Goal: Task Accomplishment & Management: Manage account settings

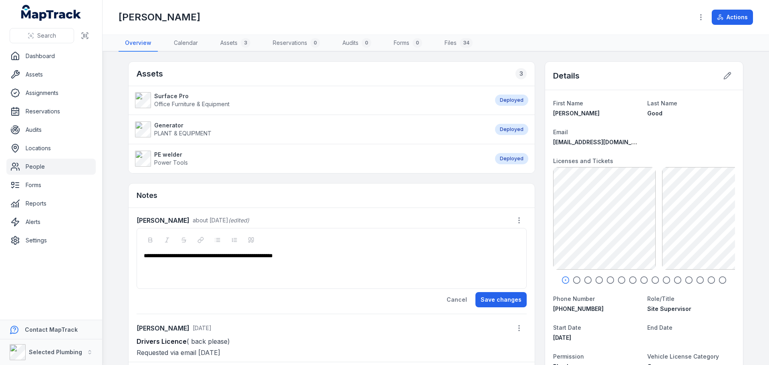
scroll to position [1, 0]
click at [720, 280] on icon "button" at bounding box center [723, 280] width 8 height 8
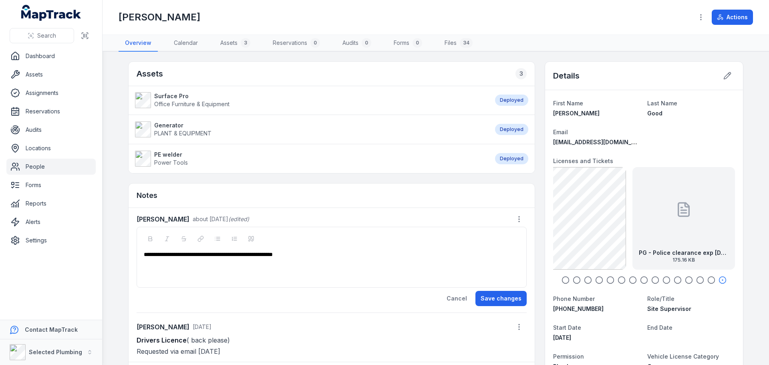
click at [565, 280] on icon "button" at bounding box center [566, 280] width 8 height 8
click at [576, 280] on icon "button" at bounding box center [577, 280] width 8 height 8
click at [585, 281] on icon "button" at bounding box center [588, 280] width 8 height 8
click at [597, 280] on icon "button" at bounding box center [599, 280] width 8 height 8
click at [607, 278] on icon "button" at bounding box center [611, 280] width 8 height 8
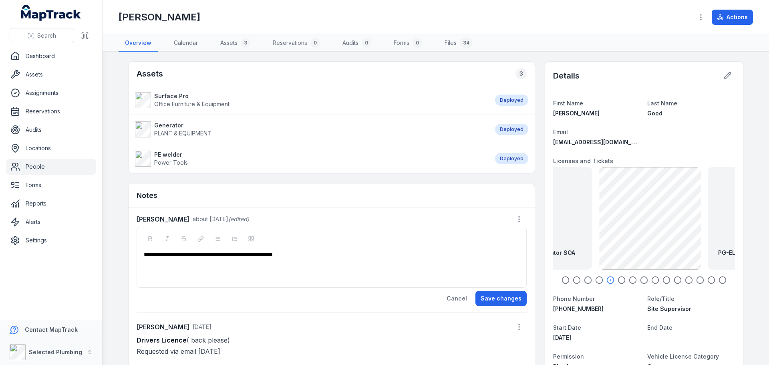
click at [619, 278] on icon "button" at bounding box center [622, 280] width 8 height 8
click at [607, 282] on icon "button" at bounding box center [611, 280] width 8 height 8
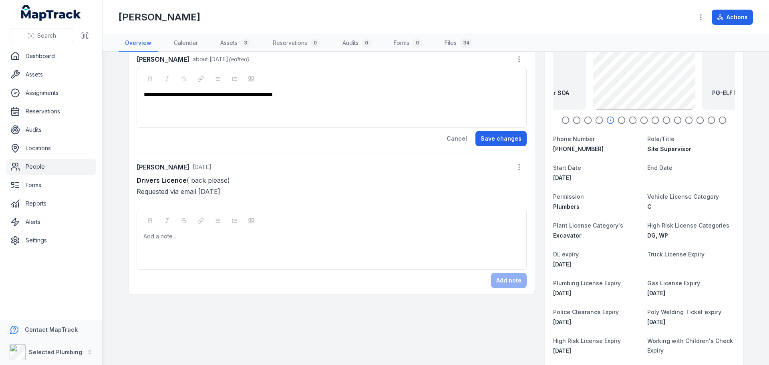
scroll to position [160, 0]
click at [146, 242] on div "Add a note..." at bounding box center [331, 248] width 377 height 32
click at [503, 281] on button "Add note" at bounding box center [509, 279] width 36 height 15
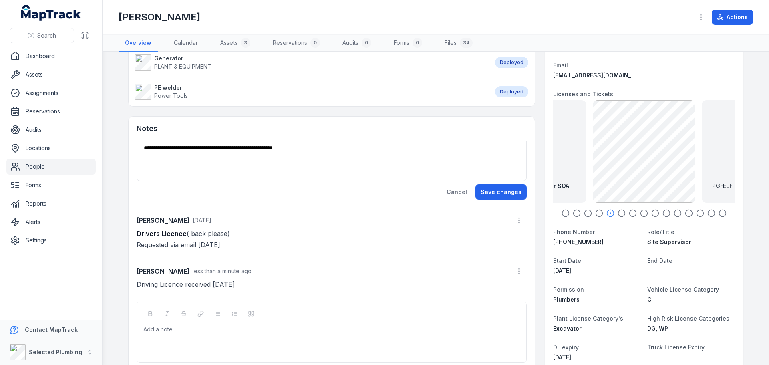
scroll to position [0, 0]
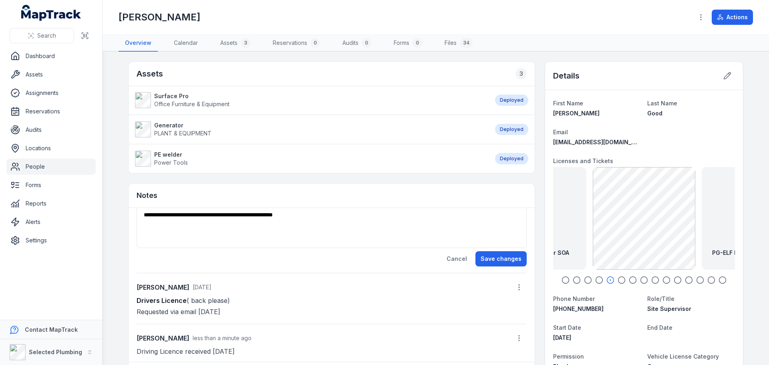
click at [218, 233] on div "**********" at bounding box center [331, 227] width 377 height 32
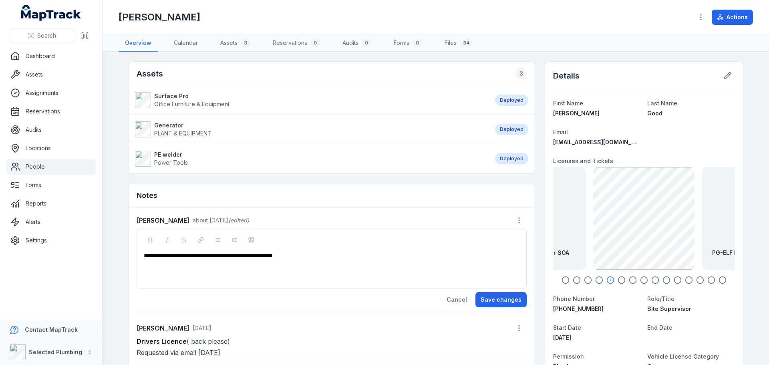
click at [43, 166] on link "People" at bounding box center [50, 167] width 89 height 16
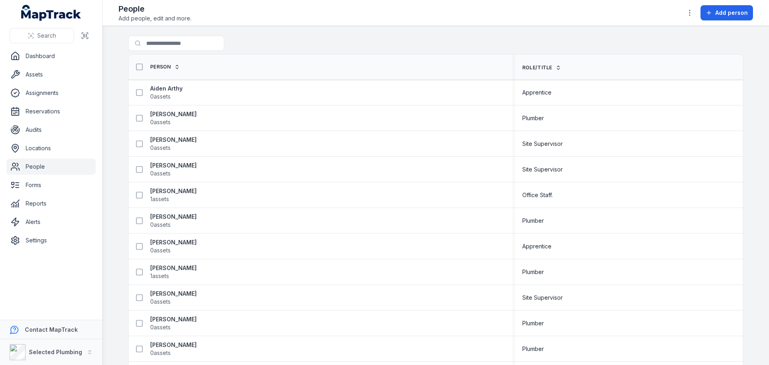
click at [41, 167] on link "People" at bounding box center [50, 167] width 89 height 16
click at [166, 48] on input "Search for people" at bounding box center [192, 43] width 128 height 15
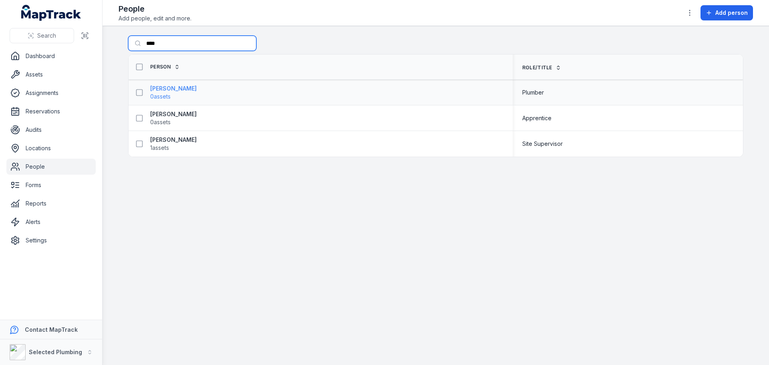
type input "****"
click at [166, 89] on strong "[PERSON_NAME]" at bounding box center [173, 89] width 46 height 8
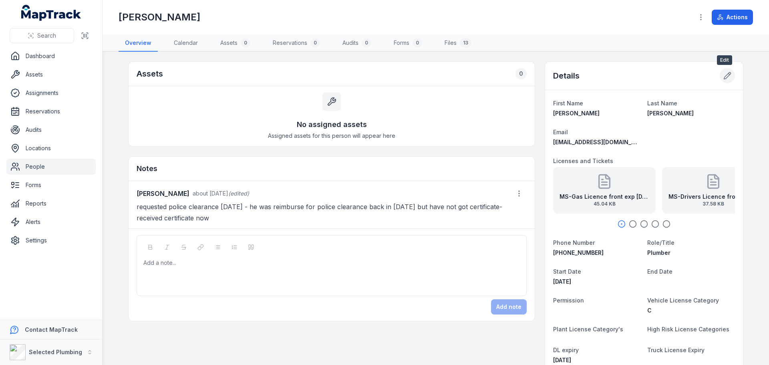
click at [721, 71] on button at bounding box center [727, 75] width 15 height 15
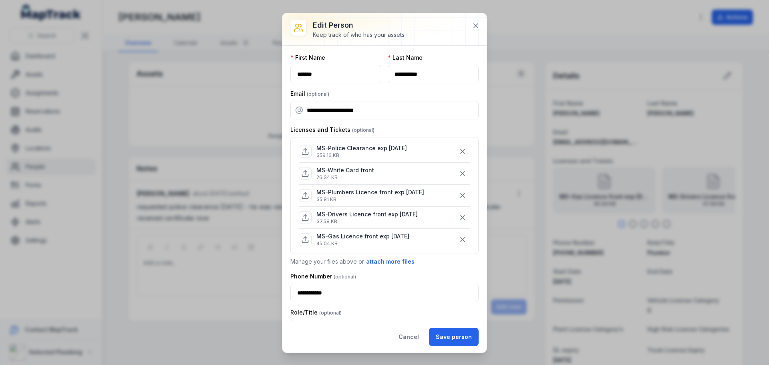
click at [304, 151] on icon at bounding box center [305, 151] width 8 height 8
click at [474, 30] on button at bounding box center [475, 25] width 15 height 15
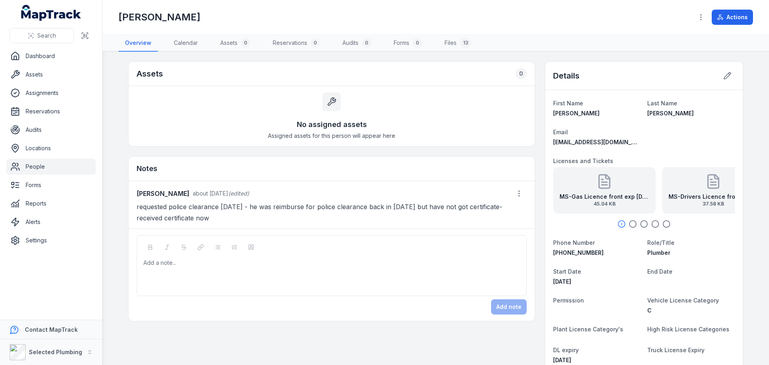
click at [596, 192] on div "MS-Gas Licence front exp [DATE] 45.04 KB" at bounding box center [604, 190] width 103 height 46
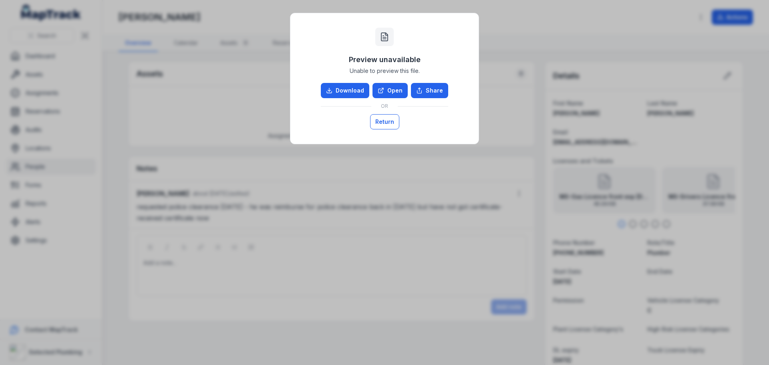
click at [380, 124] on button "Return" at bounding box center [384, 121] width 29 height 15
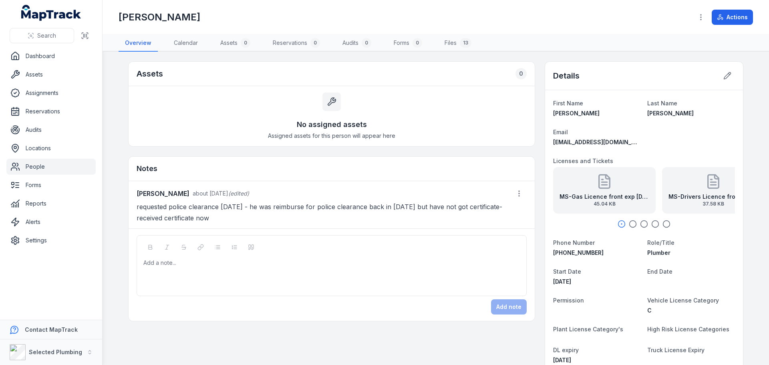
click at [631, 222] on icon "button" at bounding box center [633, 224] width 8 height 8
click at [640, 223] on icon "button" at bounding box center [644, 224] width 8 height 8
click at [652, 225] on icon "button" at bounding box center [655, 224] width 8 height 8
click at [665, 224] on icon "button" at bounding box center [667, 224] width 8 height 8
click at [687, 194] on strong "MS-Police Clearance exp [DATE]" at bounding box center [684, 197] width 90 height 8
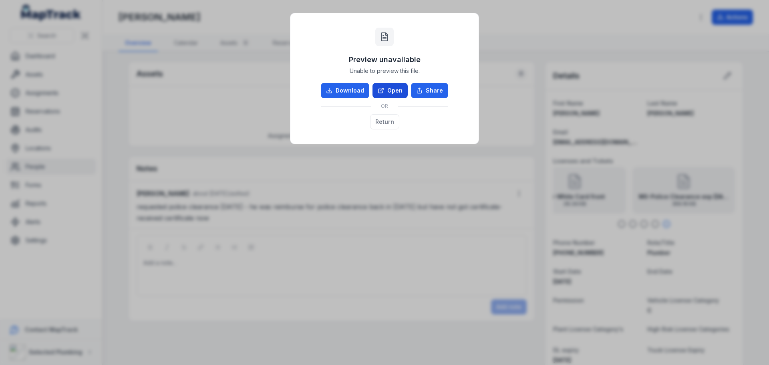
click at [406, 90] on link "Open" at bounding box center [390, 90] width 35 height 15
click at [379, 127] on button "Return" at bounding box center [384, 121] width 29 height 15
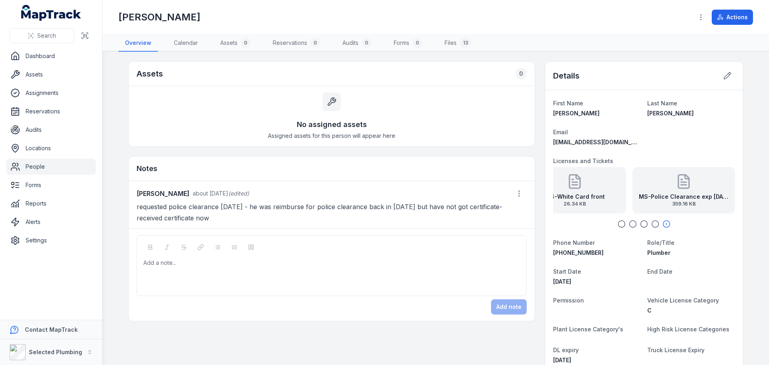
click at [671, 195] on strong "MS-Police Clearance exp [DATE]" at bounding box center [684, 197] width 90 height 8
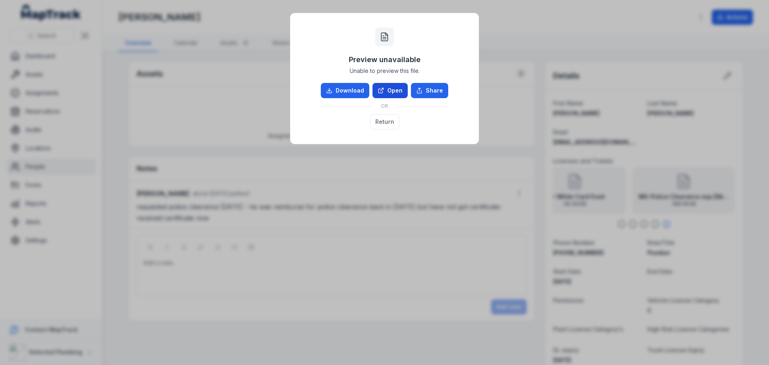
click at [391, 91] on link "Open" at bounding box center [390, 90] width 35 height 15
click at [382, 123] on button "Return" at bounding box center [384, 121] width 29 height 15
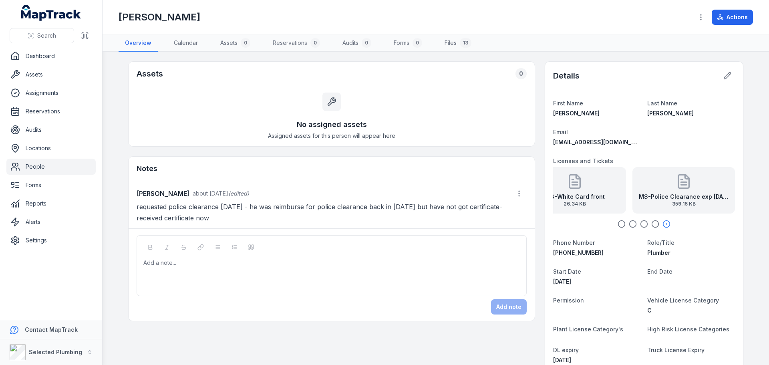
click at [621, 223] on icon "button" at bounding box center [622, 224] width 8 height 8
click at [51, 169] on link "People" at bounding box center [50, 167] width 89 height 16
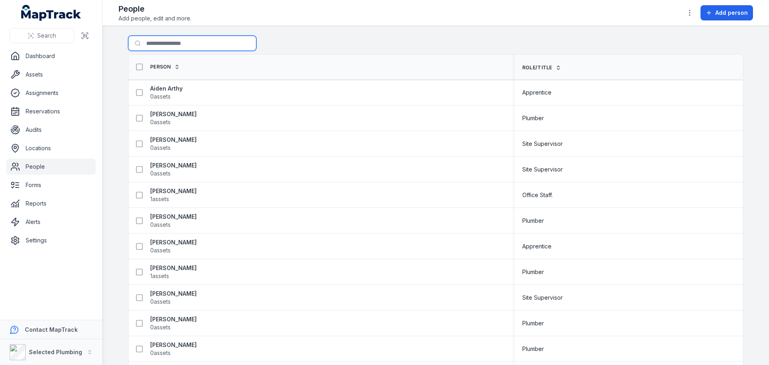
click at [159, 46] on input "Search for people" at bounding box center [192, 43] width 128 height 15
type input "****"
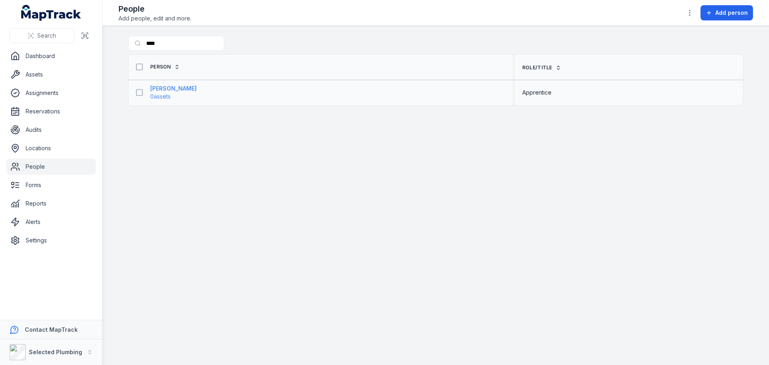
click at [167, 91] on strong "[PERSON_NAME]" at bounding box center [173, 89] width 46 height 8
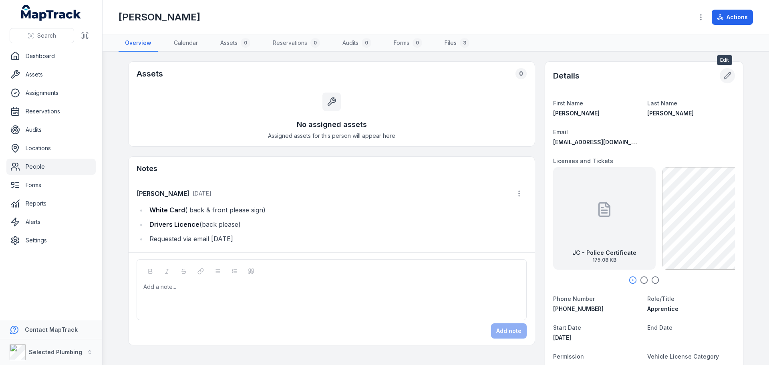
click at [726, 75] on icon at bounding box center [727, 76] width 8 height 8
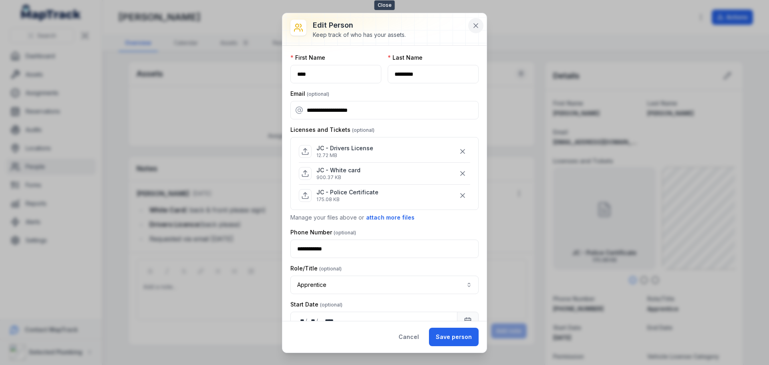
click at [477, 25] on icon at bounding box center [476, 26] width 8 height 8
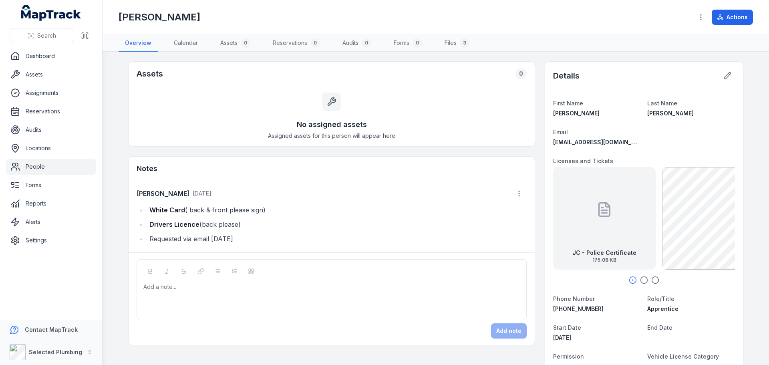
click at [609, 227] on div at bounding box center [604, 209] width 16 height 72
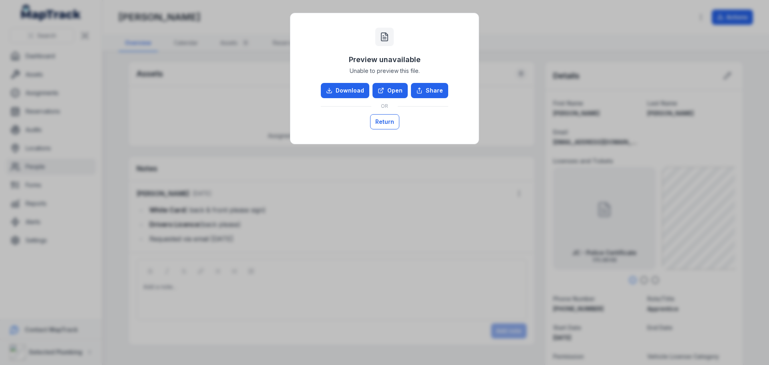
click at [388, 120] on button "Return" at bounding box center [384, 121] width 29 height 15
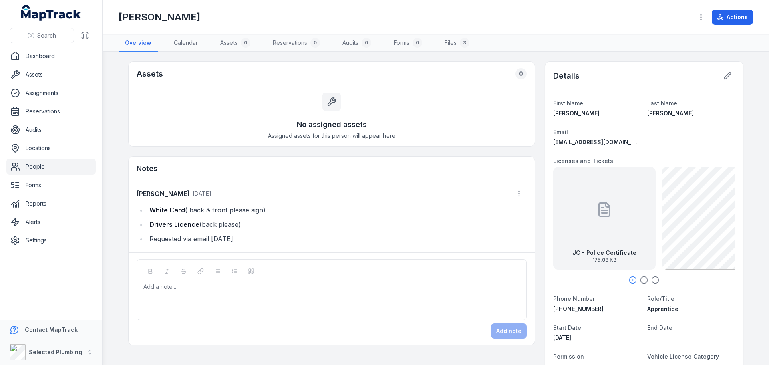
click at [640, 280] on icon "button" at bounding box center [644, 280] width 8 height 8
click at [652, 280] on icon "button" at bounding box center [655, 280] width 8 height 8
click at [673, 224] on div "JC - White card 900.37 KB" at bounding box center [684, 218] width 103 height 103
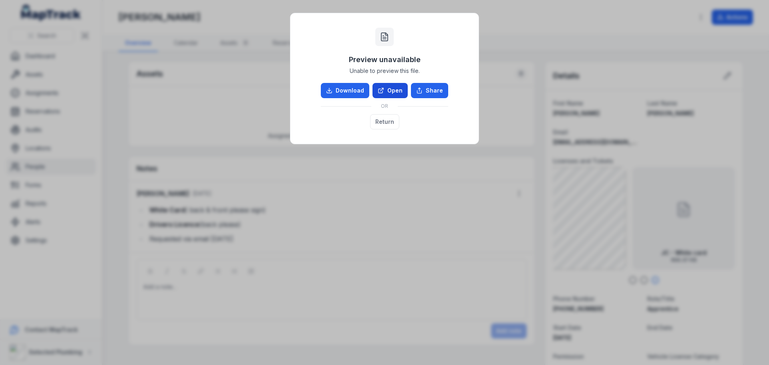
click at [391, 92] on link "Open" at bounding box center [390, 90] width 35 height 15
click at [380, 123] on button "Return" at bounding box center [384, 121] width 29 height 15
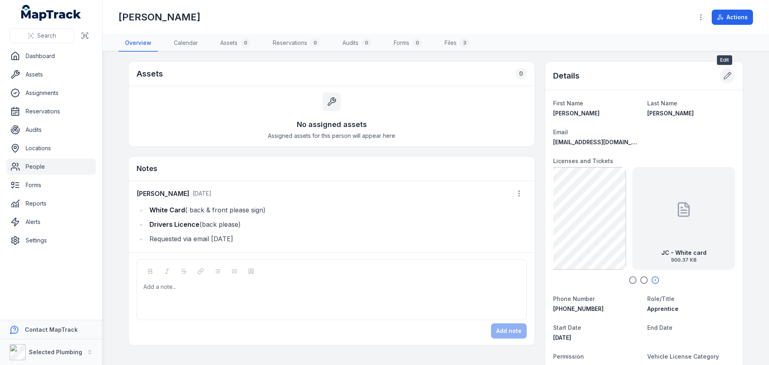
click at [727, 73] on icon at bounding box center [727, 76] width 7 height 7
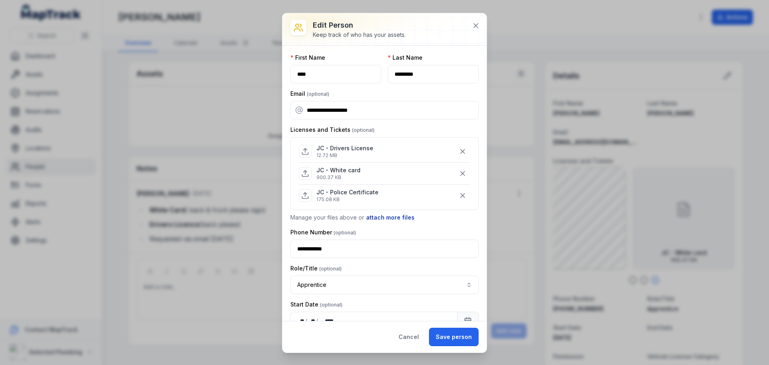
click at [383, 214] on button "attach more files" at bounding box center [390, 217] width 49 height 9
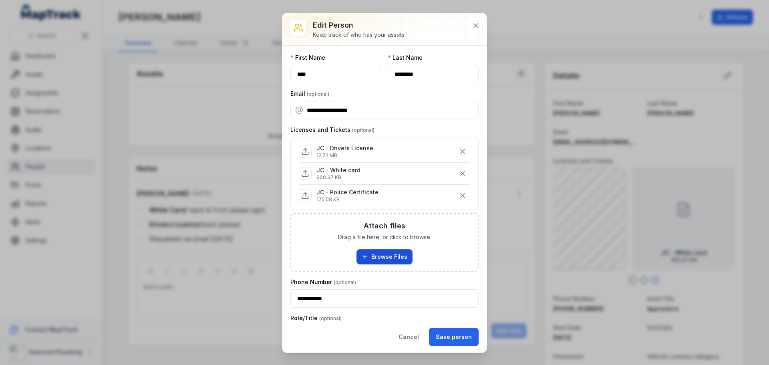
click at [376, 259] on button "Browse Files" at bounding box center [385, 256] width 56 height 15
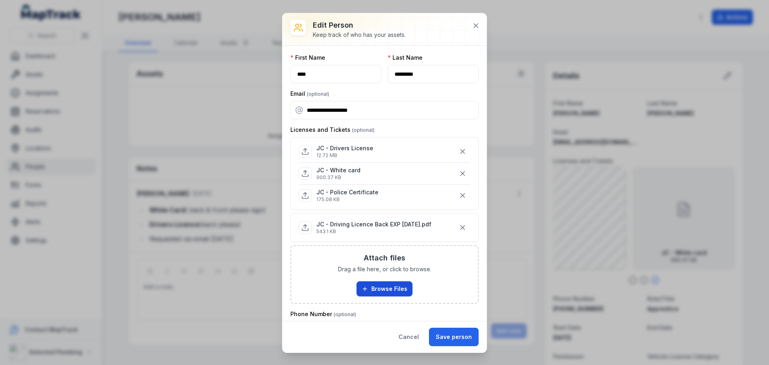
click at [379, 293] on button "Browse Files" at bounding box center [385, 288] width 56 height 15
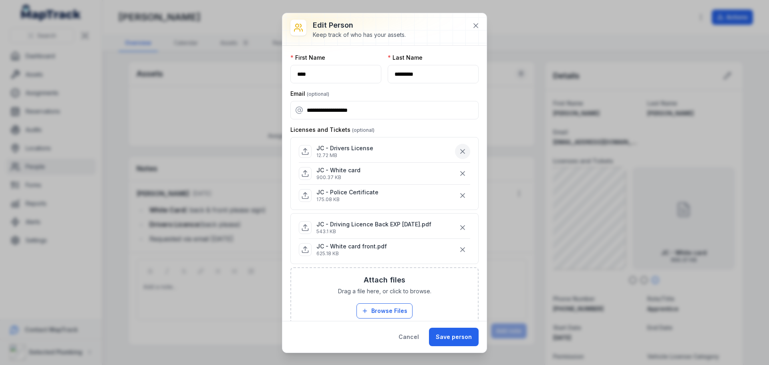
click at [461, 151] on icon "button" at bounding box center [463, 151] width 4 height 4
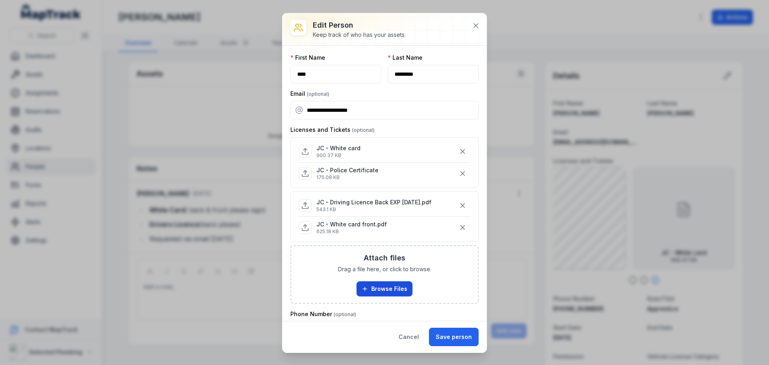
click at [377, 288] on button "Browse Files" at bounding box center [385, 288] width 56 height 15
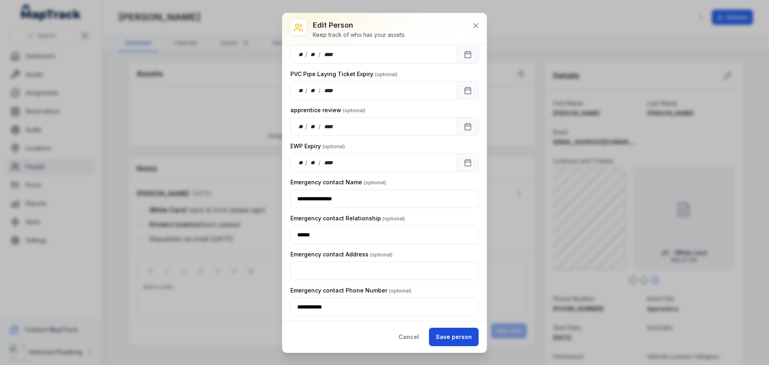
scroll to position [842, 0]
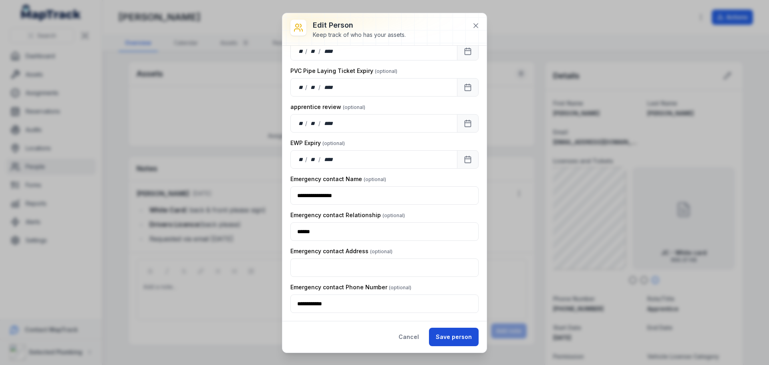
click at [448, 338] on button "Save person" at bounding box center [454, 337] width 50 height 18
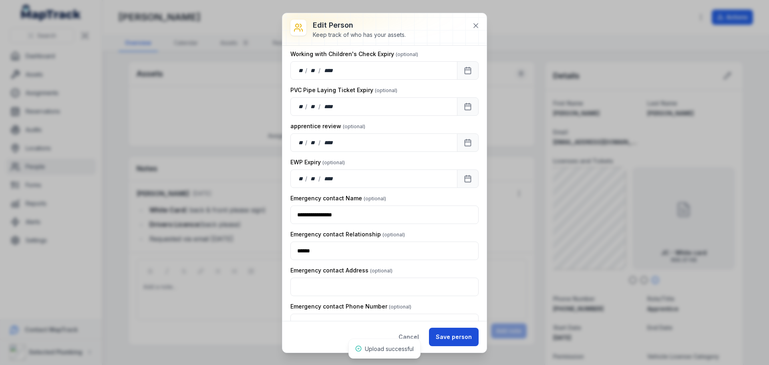
scroll to position [876, 0]
